Goal: Task Accomplishment & Management: Manage account settings

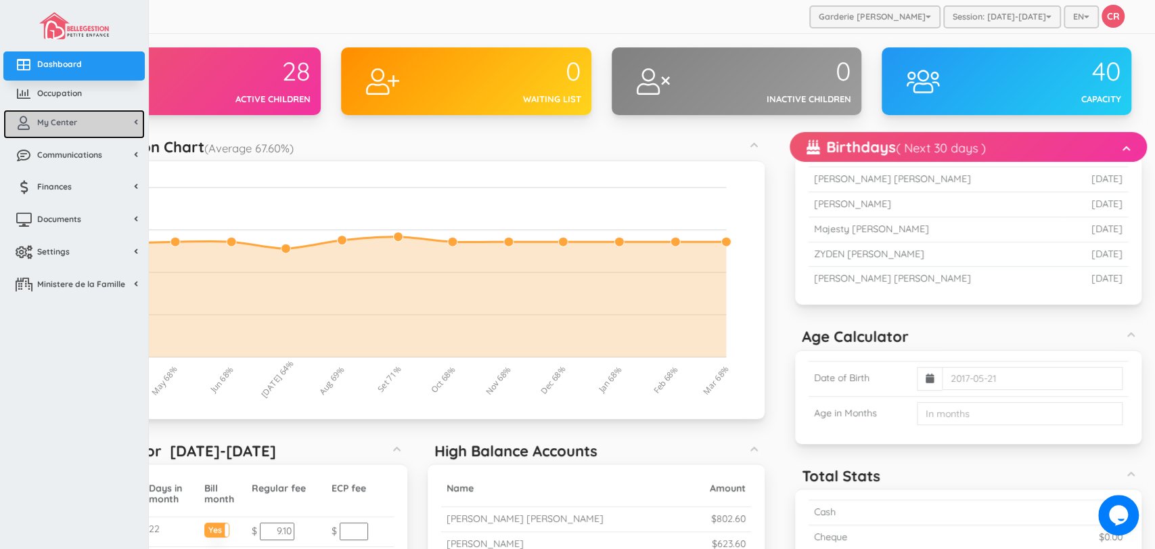
click at [54, 134] on link "My Center" at bounding box center [73, 124] width 141 height 29
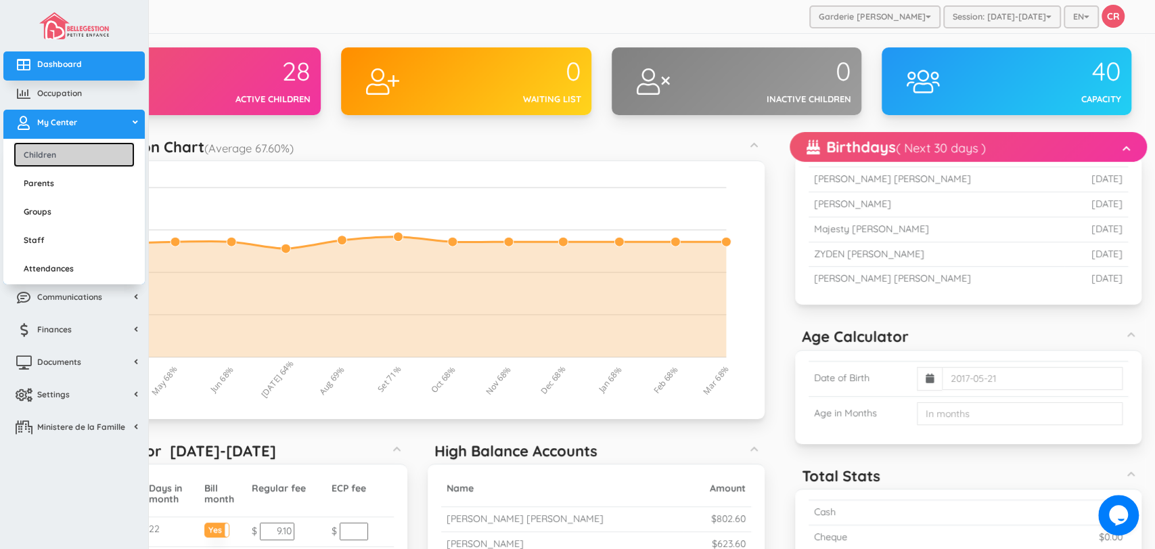
click at [56, 164] on link "Children" at bounding box center [74, 154] width 121 height 25
click at [76, 159] on link "Children" at bounding box center [74, 154] width 121 height 25
click at [81, 156] on link "Children" at bounding box center [74, 154] width 121 height 25
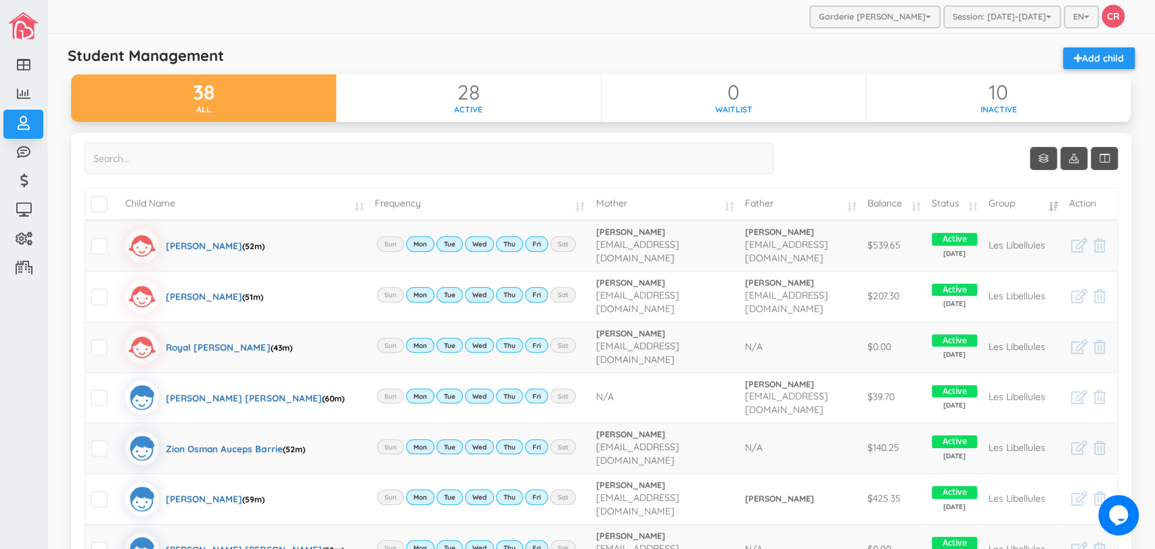
click at [71, 193] on div "Show Columns Child Name Email Frequency Mother Father Appartment House Number S…" at bounding box center [601, 502] width 1060 height 741
click at [351, 205] on td "Child Name" at bounding box center [244, 204] width 249 height 32
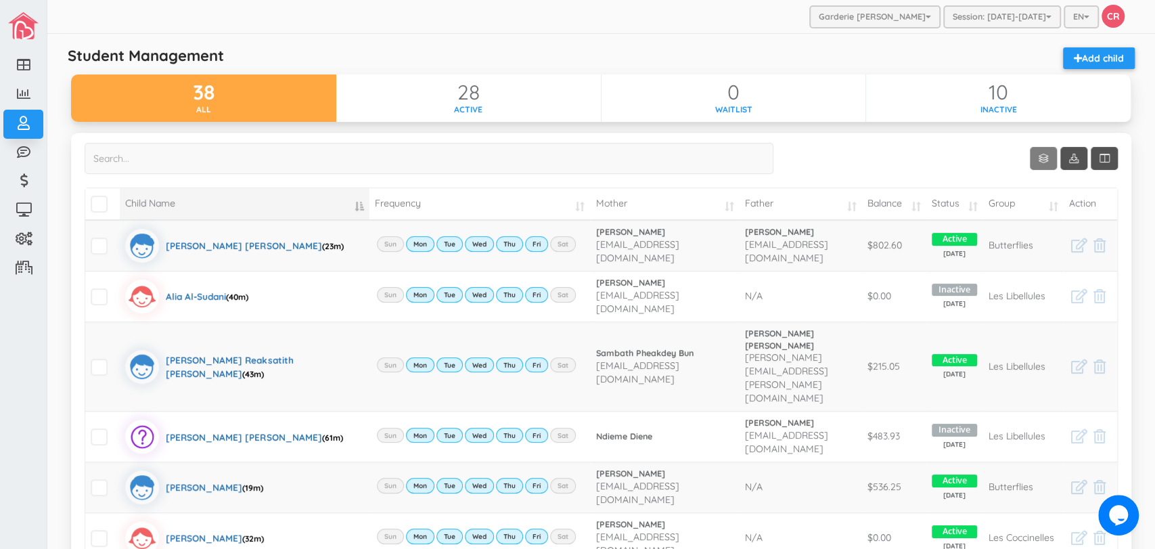
click at [1030, 166] on link "Show 10 rows" at bounding box center [1043, 158] width 27 height 23
click at [469, 110] on div at bounding box center [577, 274] width 1155 height 549
click at [355, 209] on td "Child Name" at bounding box center [244, 204] width 249 height 32
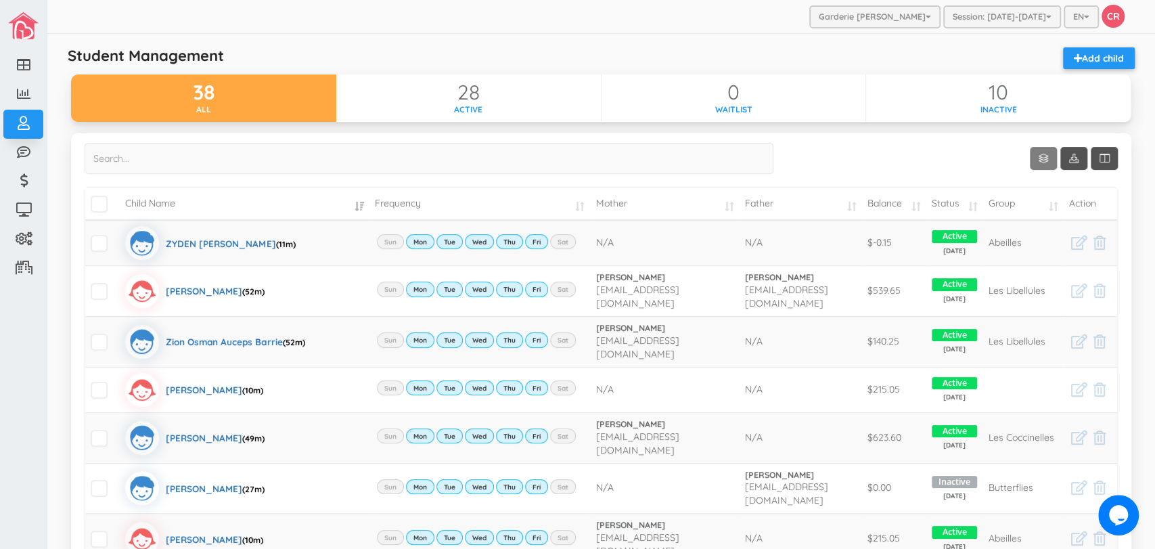
click at [1039, 164] on link "Show 10 rows" at bounding box center [1043, 158] width 27 height 23
click at [1036, 212] on link "25" at bounding box center [1051, 211] width 103 height 21
click at [191, 522] on div "Zahra Murtaza (10m)" at bounding box center [214, 539] width 97 height 34
